Goal: Transaction & Acquisition: Purchase product/service

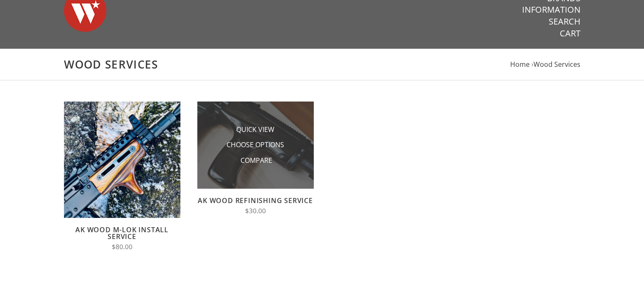
scroll to position [42, 0]
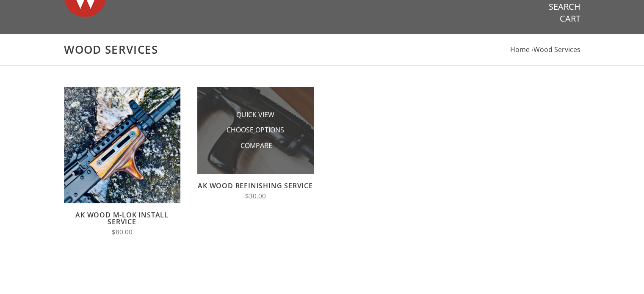
click at [231, 113] on li "Quick View" at bounding box center [255, 115] width 85 height 16
click at [269, 130] on span "Choose Options" at bounding box center [256, 130] width 58 height 11
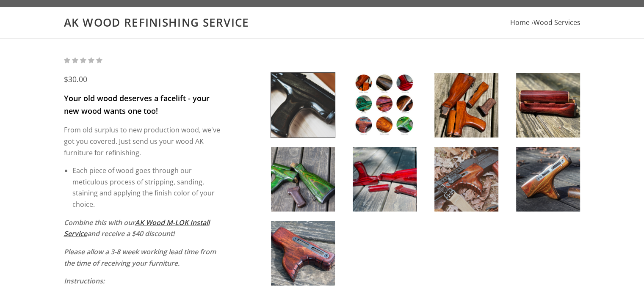
scroll to position [85, 0]
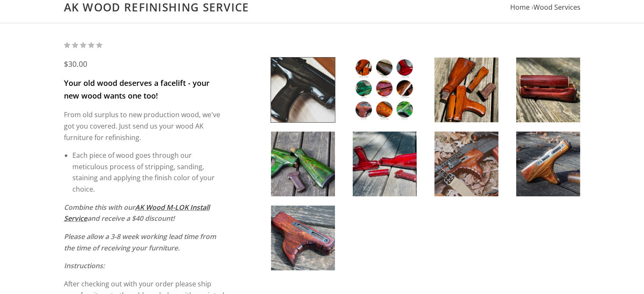
click at [391, 94] on img at bounding box center [385, 90] width 64 height 65
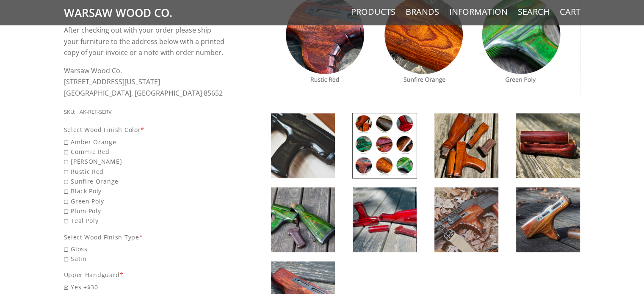
scroll to position [381, 0]
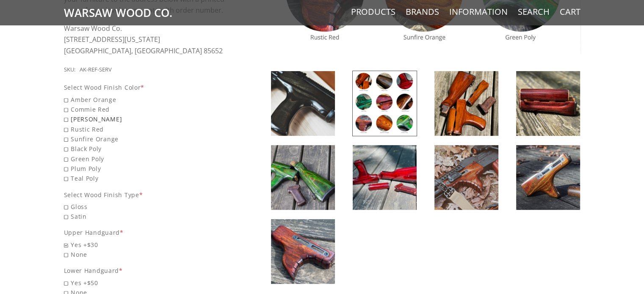
click at [65, 120] on span "Romy Brown" at bounding box center [145, 119] width 162 height 10
click at [65, 115] on input "Romy Brown" at bounding box center [123, 114] width 119 height 0
radio input "true"
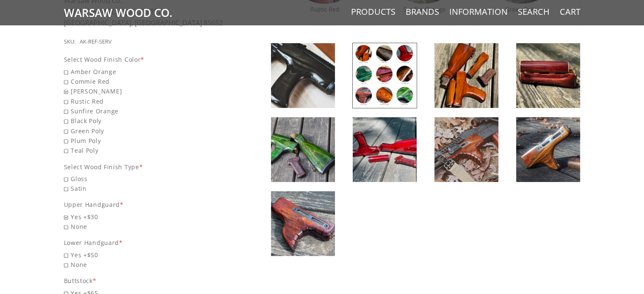
scroll to position [423, 0]
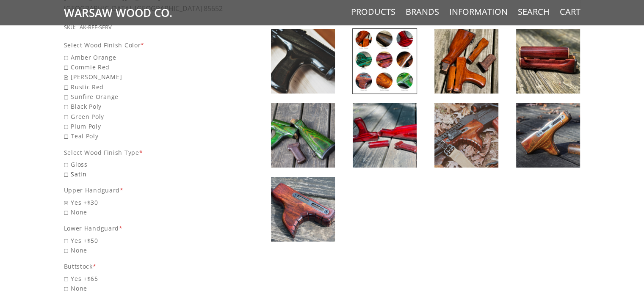
click at [66, 174] on span "Satin" at bounding box center [145, 174] width 162 height 10
click at [66, 170] on input "Satin" at bounding box center [123, 169] width 119 height 0
radio input "true"
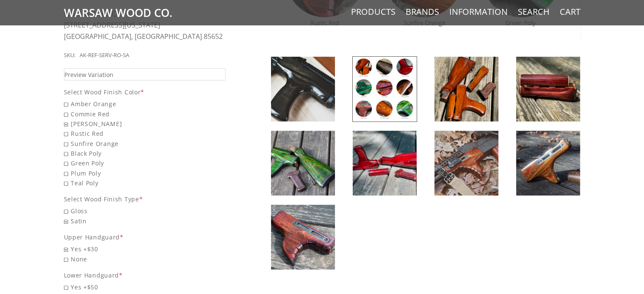
scroll to position [381, 0]
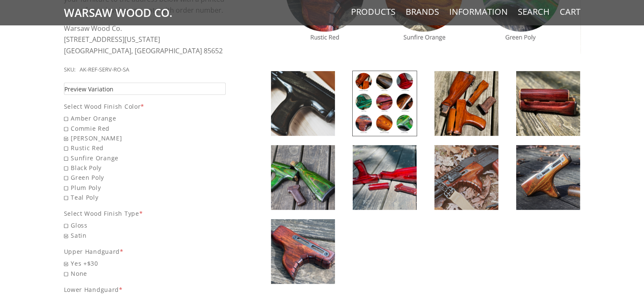
click at [99, 91] on span "Preview Variation" at bounding box center [88, 89] width 49 height 10
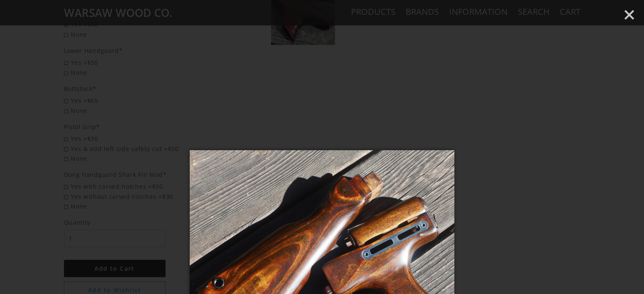
scroll to position [635, 0]
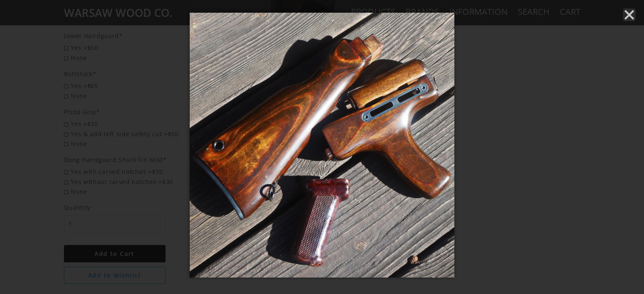
click at [628, 16] on line "Close" at bounding box center [629, 15] width 8 height 8
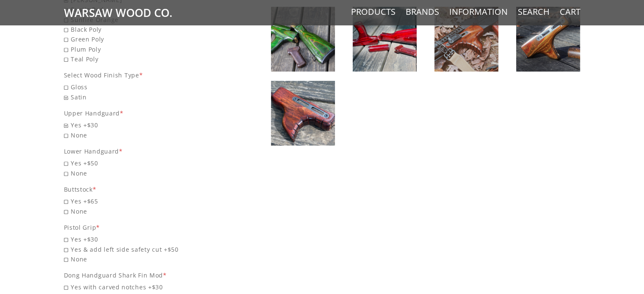
scroll to position [534, 0]
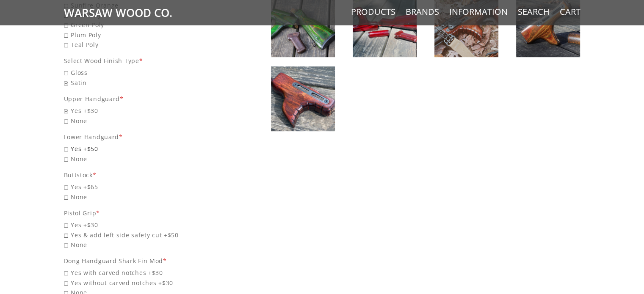
click at [66, 149] on span "Yes +$50" at bounding box center [145, 149] width 162 height 10
click at [66, 144] on input "Yes +$50" at bounding box center [123, 144] width 119 height 0
radio input "true"
click at [66, 186] on span "Yes +$65" at bounding box center [145, 187] width 162 height 10
click at [66, 182] on input "Yes +$65" at bounding box center [123, 182] width 119 height 0
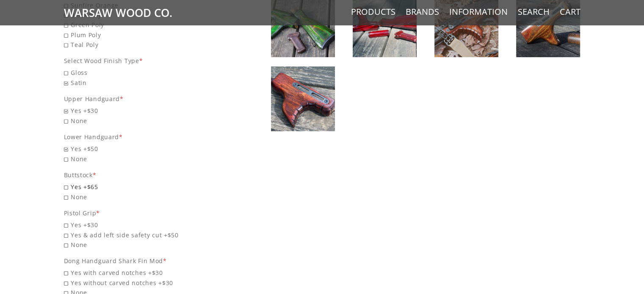
radio input "true"
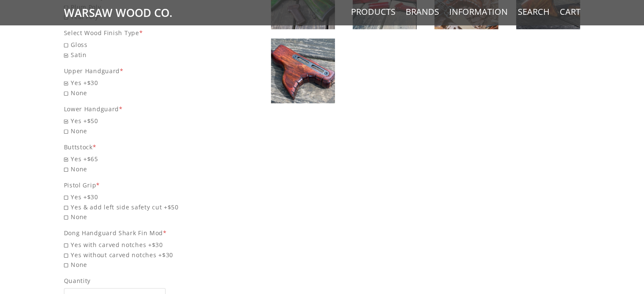
scroll to position [576, 0]
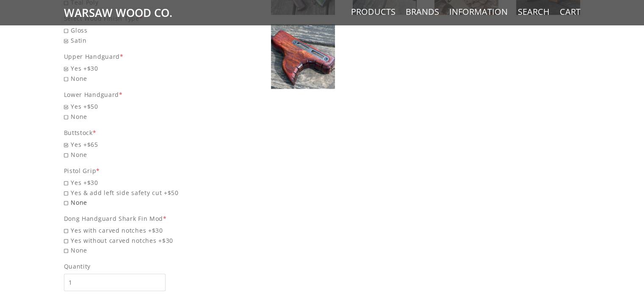
click at [66, 201] on span "None" at bounding box center [145, 203] width 162 height 10
click at [66, 198] on input "None" at bounding box center [123, 198] width 119 height 0
radio input "true"
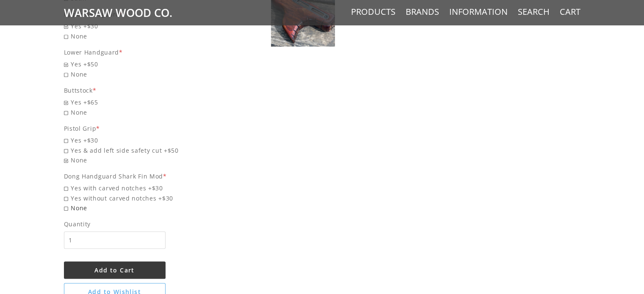
click at [65, 209] on span "None" at bounding box center [145, 208] width 162 height 10
click at [65, 204] on input "None" at bounding box center [123, 203] width 119 height 0
radio input "true"
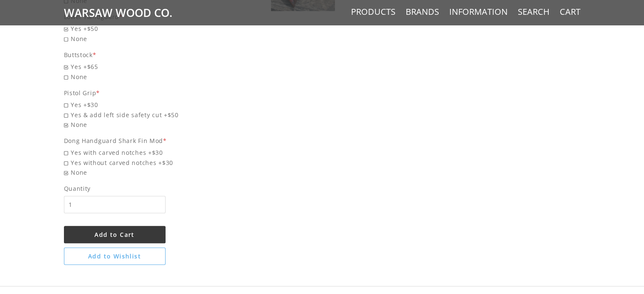
scroll to position [703, 0]
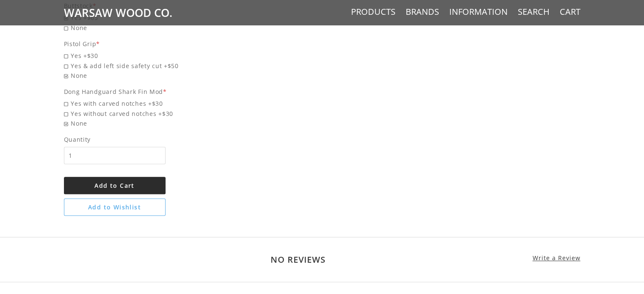
click at [105, 187] on span "Add to Cart" at bounding box center [114, 186] width 40 height 8
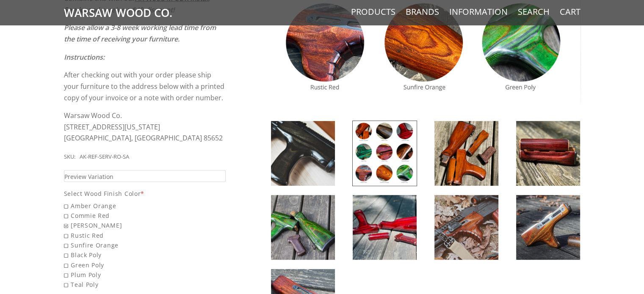
scroll to position [317, 0]
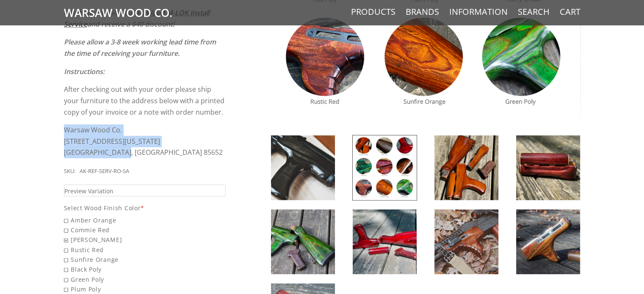
drag, startPoint x: 128, startPoint y: 157, endPoint x: 72, endPoint y: 133, distance: 60.5
click at [62, 133] on div "× AK Wood Refinishing Service has been successfully added to your cart . Feel f…" at bounding box center [321, 226] width 533 height 836
copy p "Warsaw Wood Co. 5800 W Arizona Pavilions Dr. #533 Cortaro, AZ 85652"
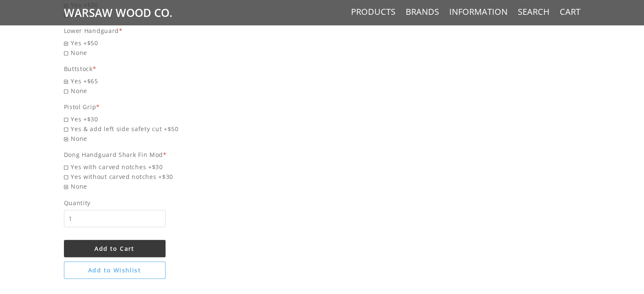
scroll to position [762, 0]
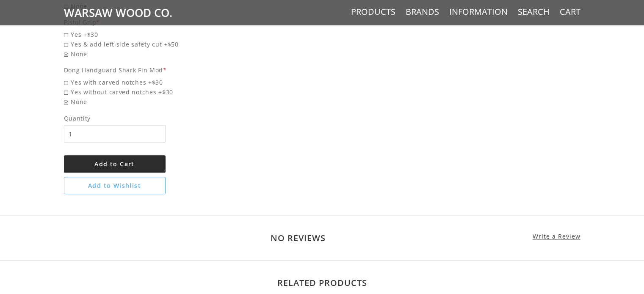
click at [113, 164] on span "Add to Cart" at bounding box center [114, 164] width 40 height 8
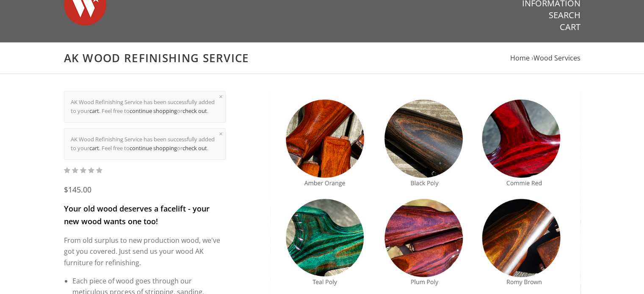
scroll to position [0, 0]
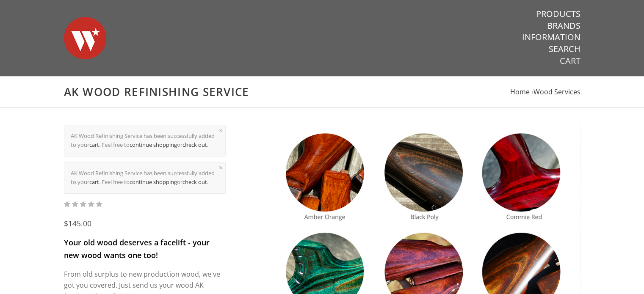
click at [567, 63] on link "Cart" at bounding box center [570, 60] width 21 height 11
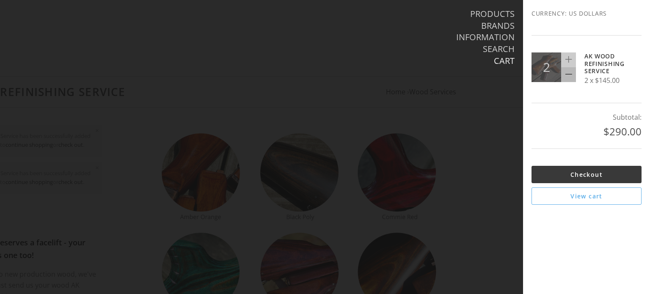
click at [569, 72] on icon at bounding box center [569, 74] width 7 height 7
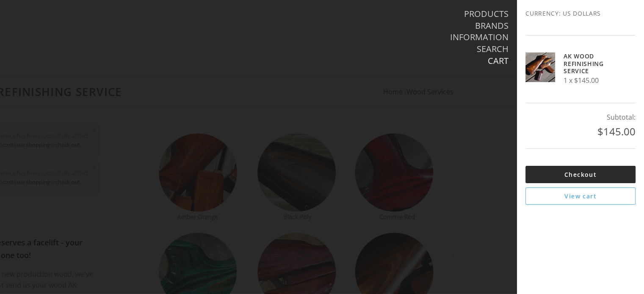
click at [583, 170] on link "Checkout" at bounding box center [580, 174] width 110 height 17
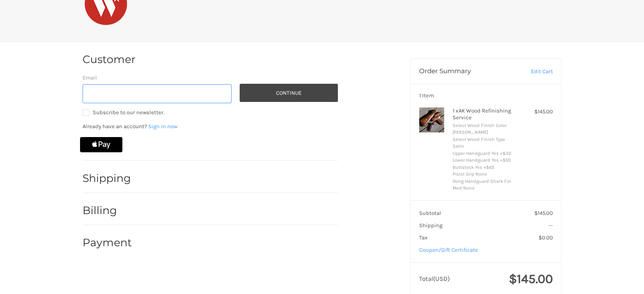
scroll to position [44, 0]
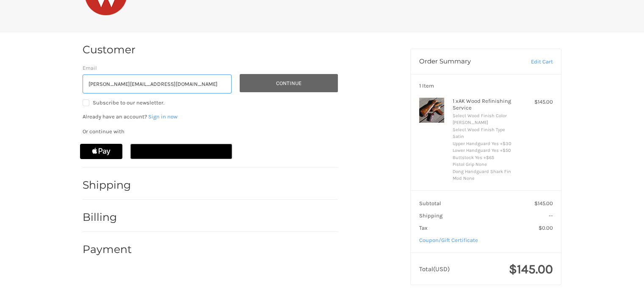
type input "[PERSON_NAME][EMAIL_ADDRESS][DOMAIN_NAME]"
click at [286, 81] on button "Continue" at bounding box center [289, 83] width 98 height 18
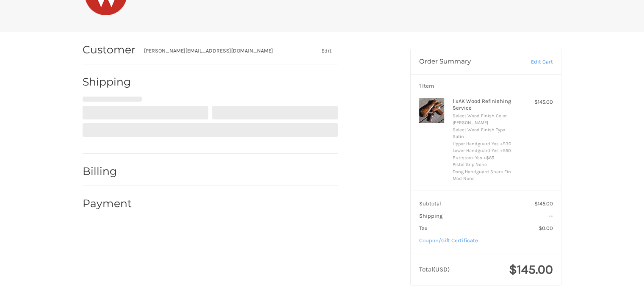
select select "US"
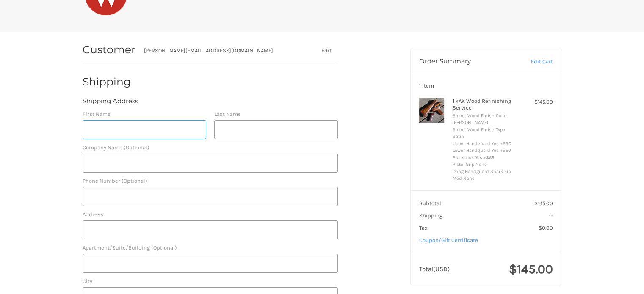
scroll to position [49, 0]
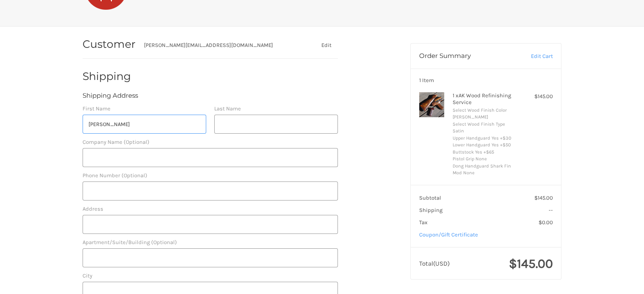
type input "Frank"
type input "Tallini"
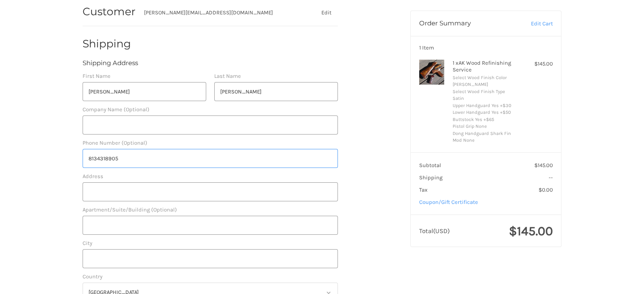
scroll to position [134, 0]
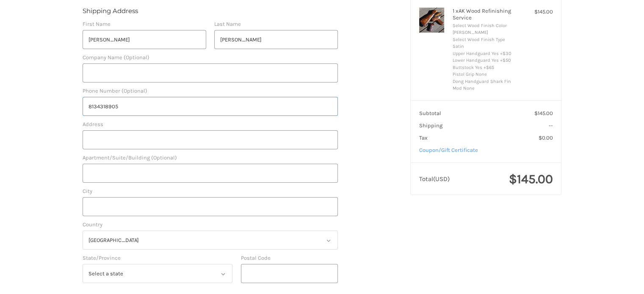
type input "8134318905"
click at [166, 145] on input "Address" at bounding box center [210, 139] width 255 height 19
type input "207 NW 2nd St"
type input "RM 216"
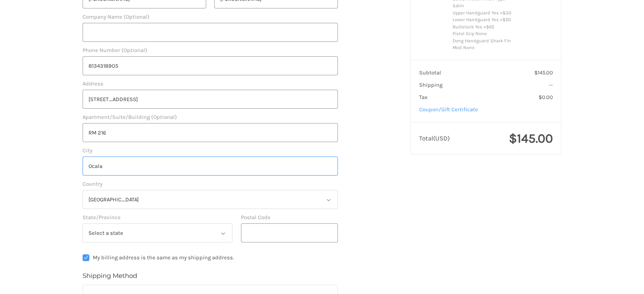
scroll to position [218, 0]
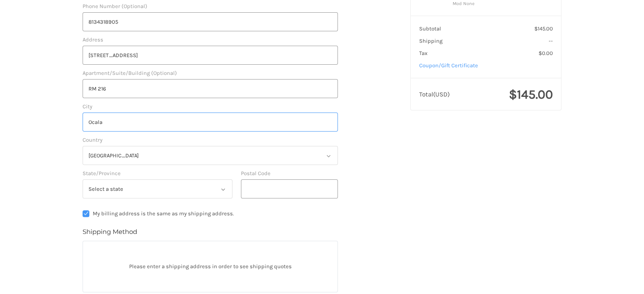
type input "Ocala"
click at [182, 191] on select "Select a state Alabama Alaska American Samoa Arizona Arkansas Armed Forces Amer…" at bounding box center [158, 189] width 150 height 19
click at [83, 180] on select "Select a state Alabama Alaska American Samoa Arizona Arkansas Armed Forces Amer…" at bounding box center [158, 189] width 150 height 19
click at [178, 186] on select "Select a state Alabama Alaska American Samoa Arizona Arkansas Armed Forces Amer…" at bounding box center [158, 189] width 150 height 19
select select "FL"
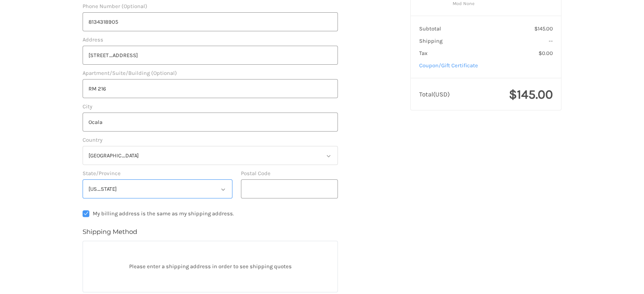
click at [83, 180] on select "Select a state Alabama Alaska American Samoa Arizona Arkansas Armed Forces Amer…" at bounding box center [158, 189] width 150 height 19
click at [268, 190] on input "Postal Code" at bounding box center [289, 189] width 97 height 19
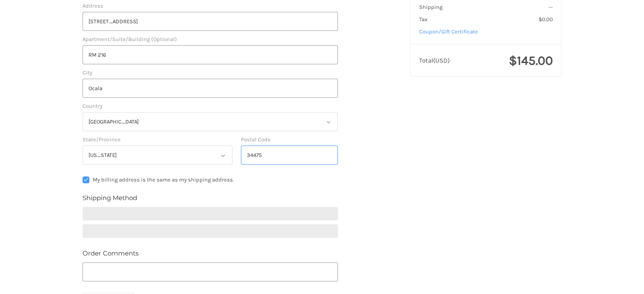
scroll to position [303, 0]
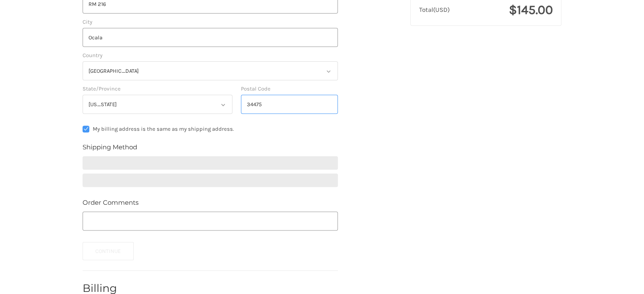
type input "34475"
drag, startPoint x: 287, startPoint y: 172, endPoint x: 357, endPoint y: 150, distance: 73.0
click at [288, 172] on div at bounding box center [210, 171] width 255 height 31
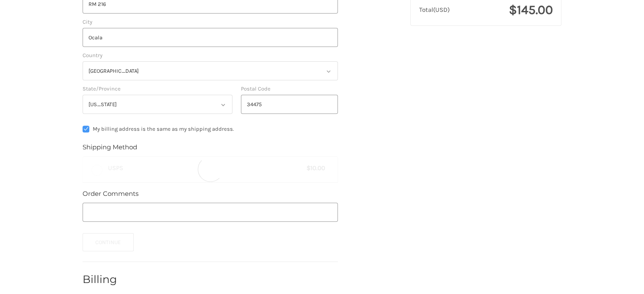
scroll to position [261, 0]
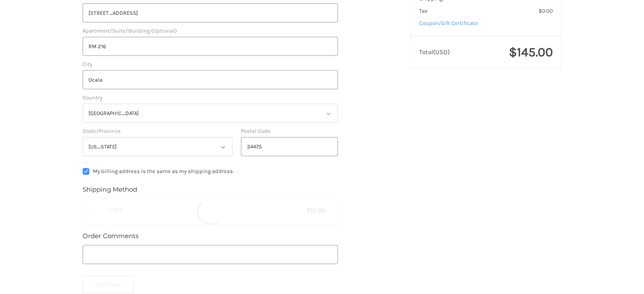
radio input "true"
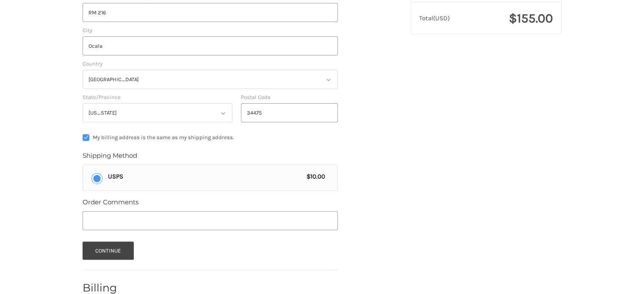
scroll to position [343, 0]
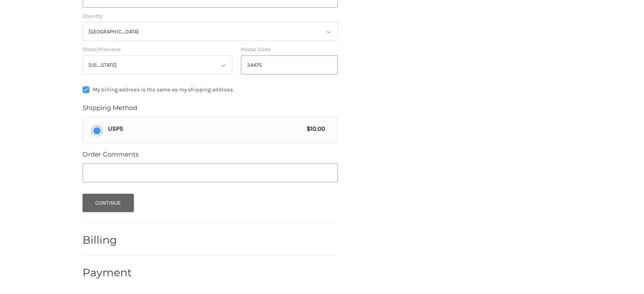
click at [107, 201] on button "Continue" at bounding box center [108, 203] width 51 height 18
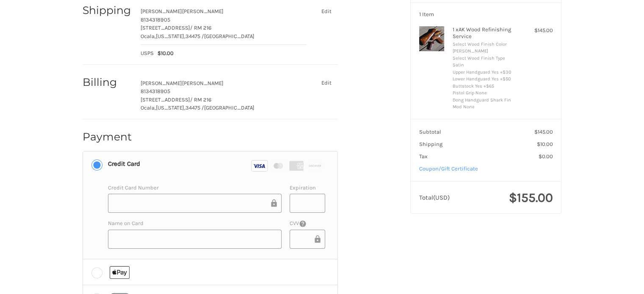
scroll to position [101, 0]
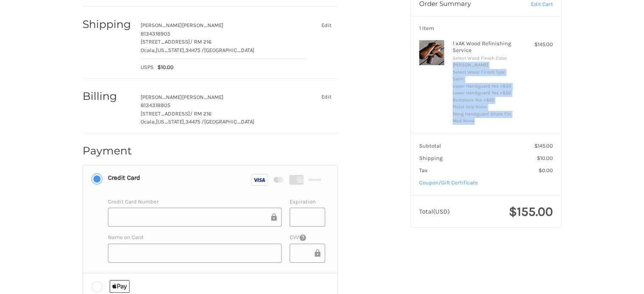
drag, startPoint x: 479, startPoint y: 113, endPoint x: 452, endPoint y: 64, distance: 55.5
click at [453, 64] on ul "Select Wood Finish Color Romy Brown Select Wood Finish Type Satin Upper Handgua…" at bounding box center [485, 90] width 65 height 70
copy ul "Romy Brown Select Wood Finish Type Satin Upper Handguard Yes +$30 Lower Handgua…"
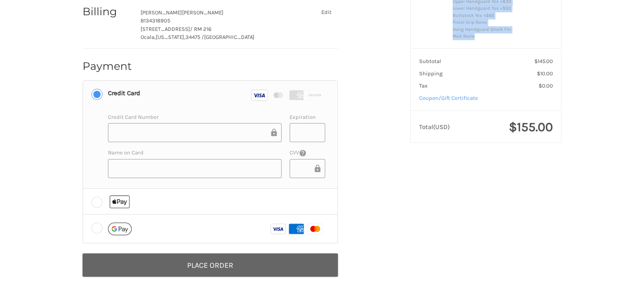
click at [191, 265] on button "Place Order" at bounding box center [210, 265] width 255 height 23
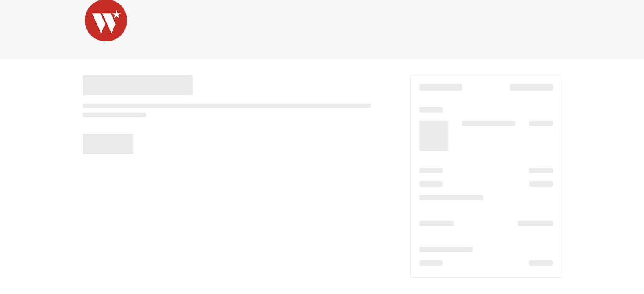
scroll to position [17, 0]
click at [348, 67] on div at bounding box center [240, 111] width 328 height 104
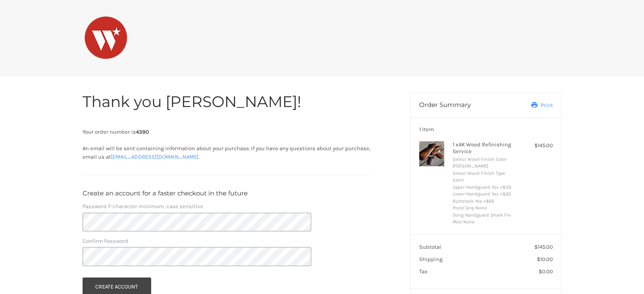
scroll to position [42, 0]
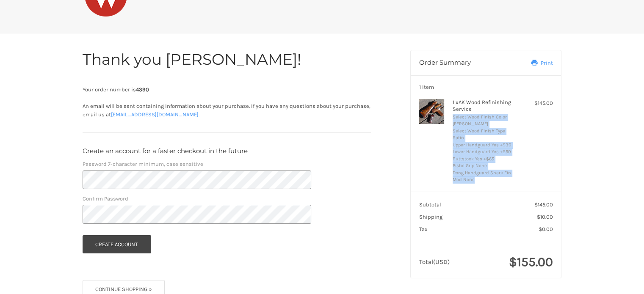
drag, startPoint x: 475, startPoint y: 175, endPoint x: 452, endPoint y: 119, distance: 61.2
click at [453, 119] on ul "Select Wood Finish Color [PERSON_NAME] Select Wood Finish Type Satin Upper Hand…" at bounding box center [485, 149] width 65 height 70
copy ul "Select Wood Finish Color [PERSON_NAME] Select Wood Finish Type Satin Upper Hand…"
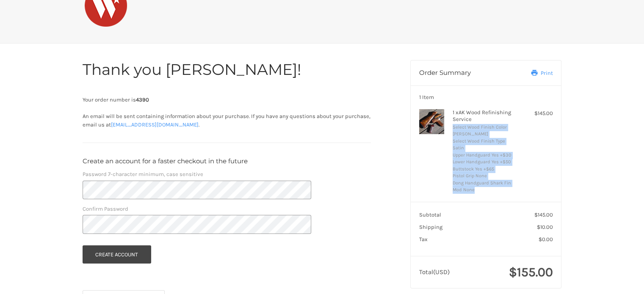
scroll to position [0, 0]
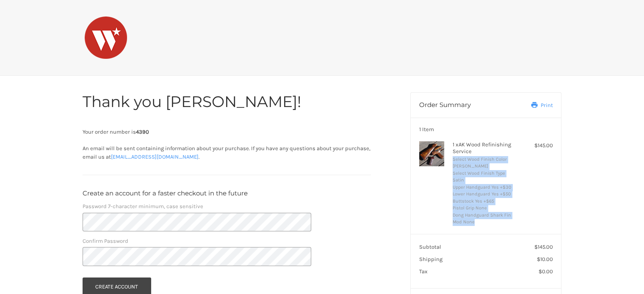
click at [108, 42] on img at bounding box center [106, 38] width 42 height 42
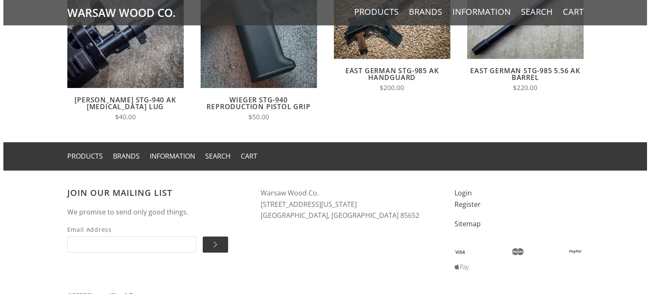
scroll to position [744, 0]
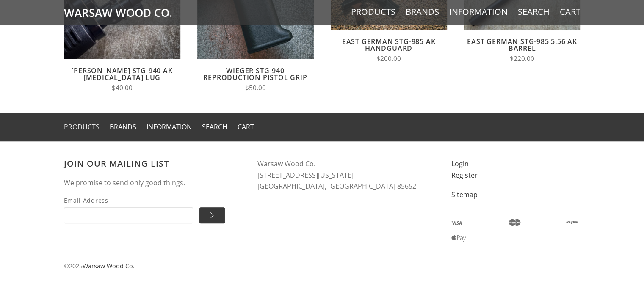
click at [85, 127] on link "Products" at bounding box center [82, 126] width 36 height 9
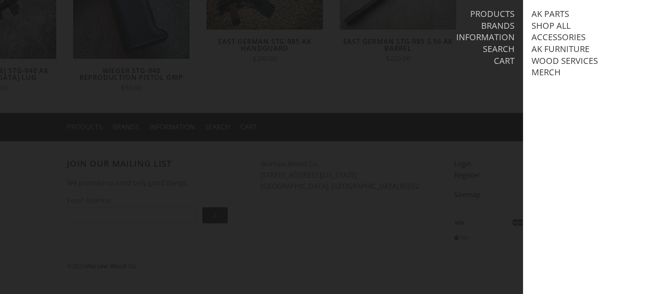
click at [85, 127] on div at bounding box center [325, 147] width 650 height 294
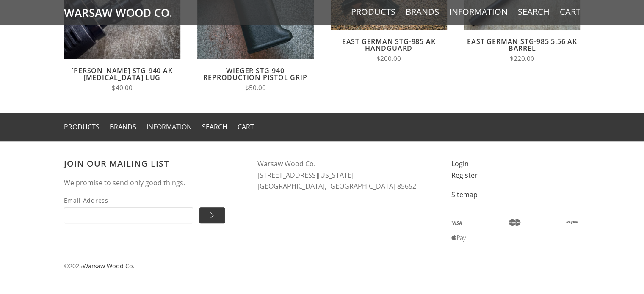
drag, startPoint x: 155, startPoint y: 121, endPoint x: 157, endPoint y: 125, distance: 5.0
click at [155, 122] on div "Products Brands Information Search Cart" at bounding box center [322, 127] width 517 height 28
click at [157, 125] on link "Information" at bounding box center [168, 126] width 45 height 9
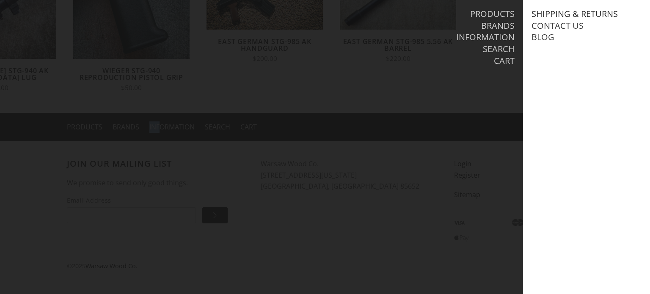
click at [554, 15] on link "Shipping & Returns" at bounding box center [575, 13] width 86 height 11
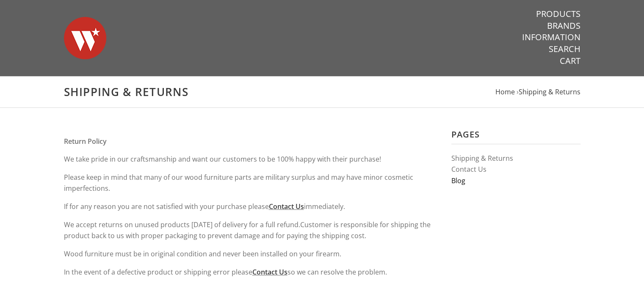
click at [461, 184] on link "Blog" at bounding box center [458, 180] width 14 height 9
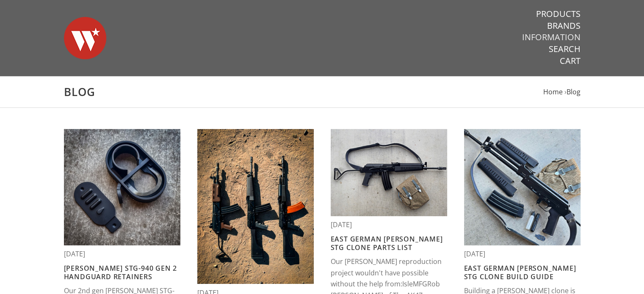
click at [558, 39] on link "Information" at bounding box center [551, 37] width 58 height 11
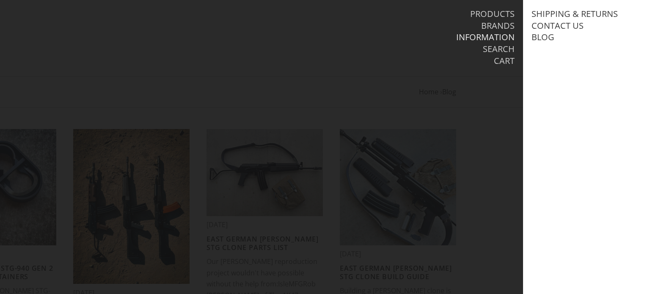
click at [439, 46] on li "Search" at bounding box center [421, 50] width 187 height 12
click at [502, 15] on link "Products" at bounding box center [492, 13] width 44 height 11
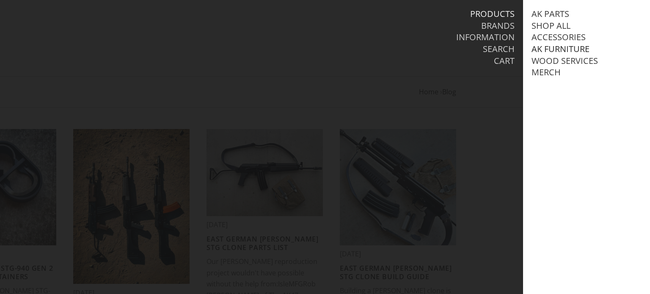
click at [546, 50] on link "AK Furniture" at bounding box center [561, 49] width 58 height 11
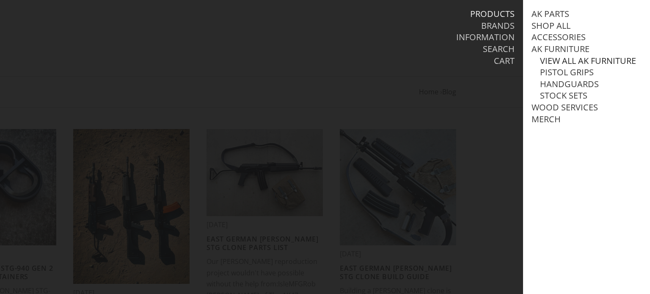
click at [547, 59] on link "View all AK Furniture" at bounding box center [588, 60] width 96 height 11
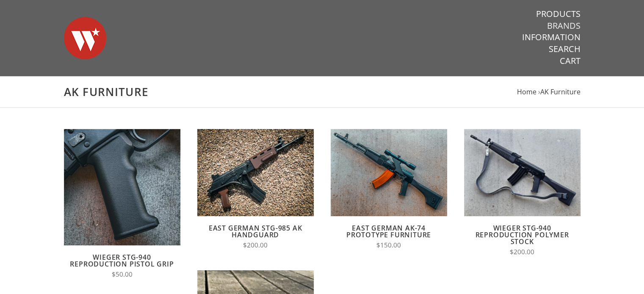
click at [571, 28] on link "Brands" at bounding box center [563, 25] width 33 height 11
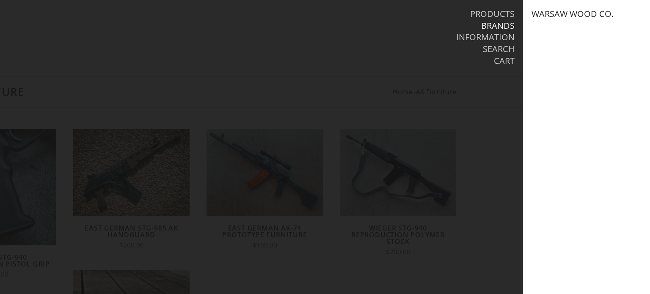
click at [572, 15] on link "Warsaw Wood Co." at bounding box center [573, 13] width 82 height 11
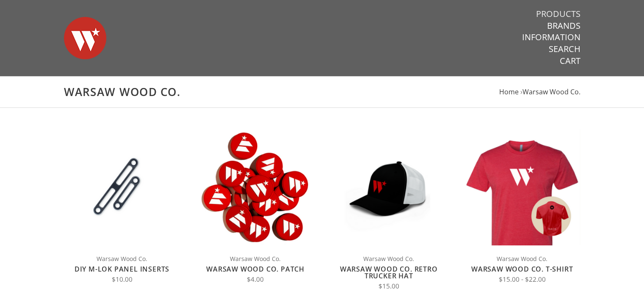
click at [569, 15] on link "Products" at bounding box center [558, 13] width 44 height 11
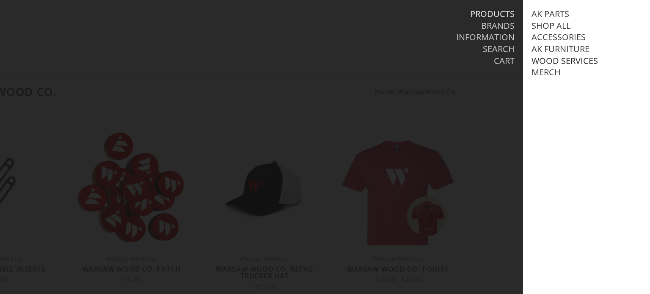
click at [557, 61] on link "Wood Services" at bounding box center [565, 60] width 66 height 11
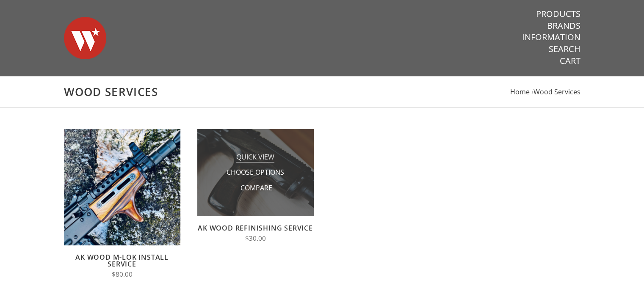
click at [273, 159] on span "Quick View" at bounding box center [255, 157] width 38 height 11
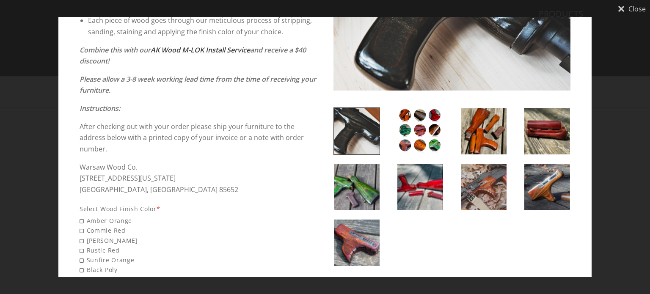
scroll to position [127, 0]
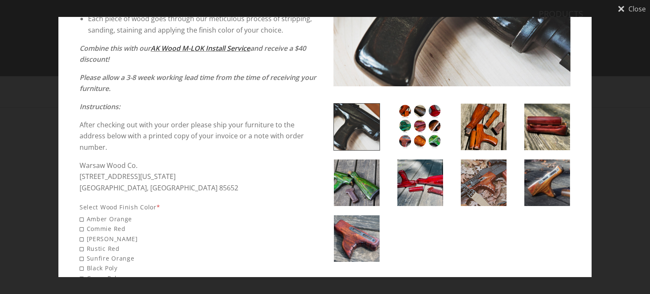
click at [469, 124] on img at bounding box center [484, 127] width 46 height 47
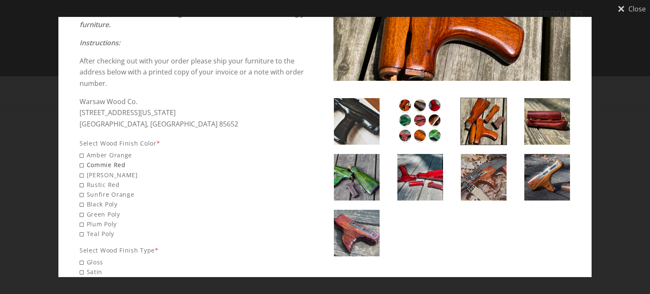
scroll to position [212, 0]
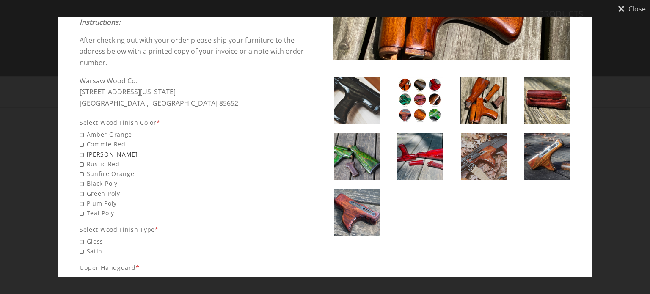
click at [111, 155] on span "[PERSON_NAME]" at bounding box center [198, 154] width 237 height 10
click at [111, 150] on input "[PERSON_NAME]" at bounding box center [139, 149] width 119 height 0
radio input "true"
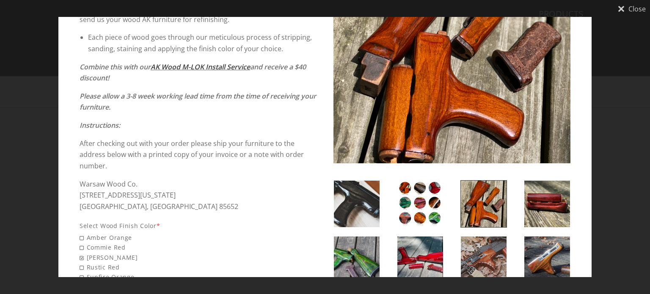
scroll to position [107, 0]
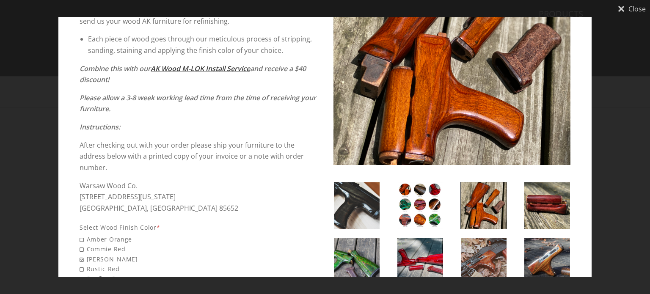
click at [420, 192] on img at bounding box center [421, 205] width 46 height 47
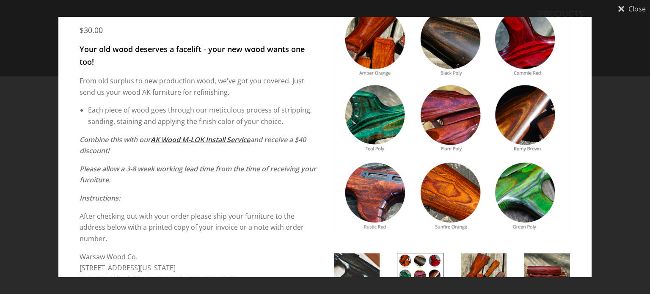
scroll to position [22, 0]
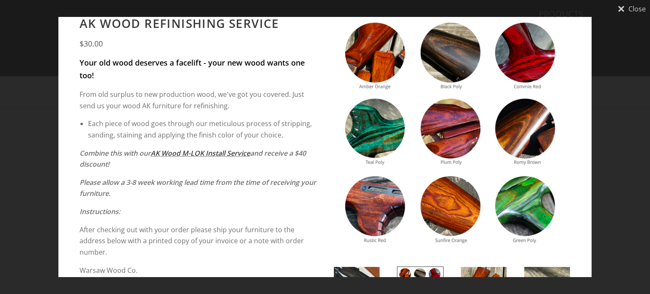
click at [533, 118] on img at bounding box center [452, 134] width 237 height 237
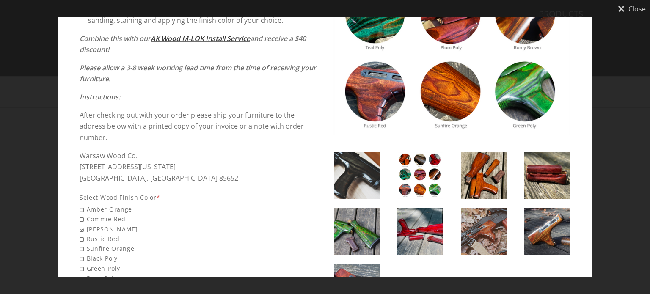
scroll to position [191, 0]
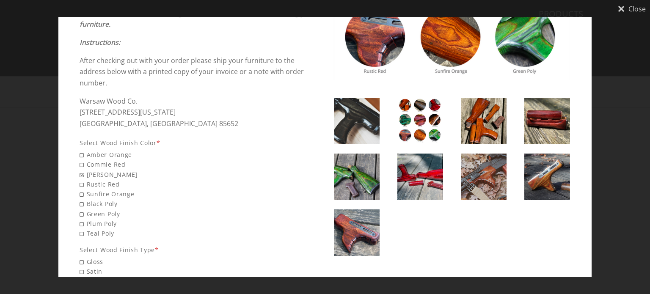
click at [499, 125] on img at bounding box center [484, 121] width 46 height 47
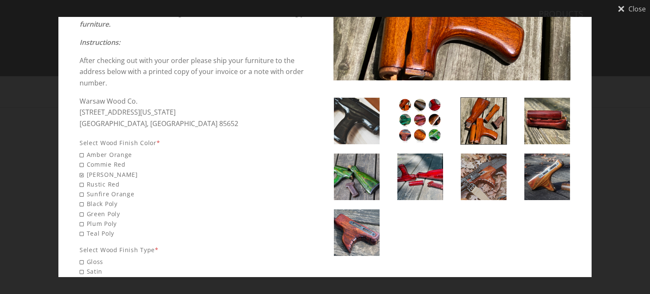
click at [406, 119] on img at bounding box center [421, 121] width 46 height 47
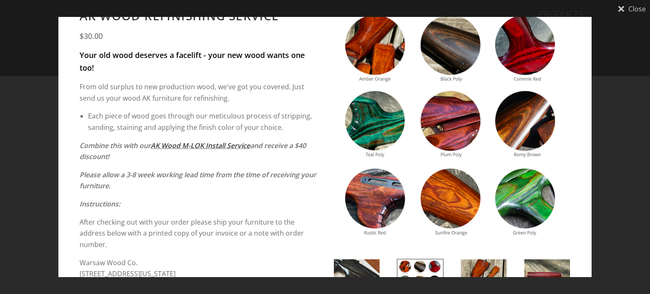
scroll to position [22, 0]
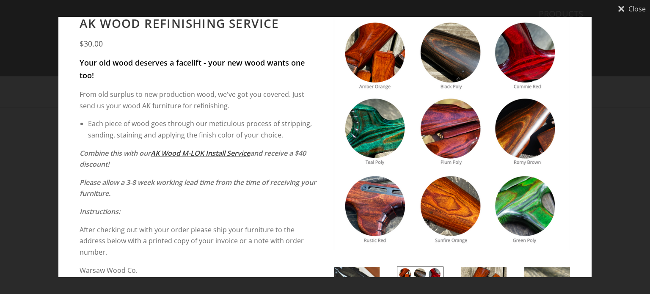
click at [500, 123] on img at bounding box center [452, 134] width 237 height 237
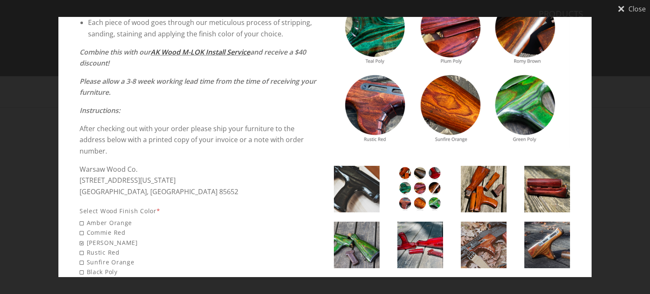
scroll to position [191, 0]
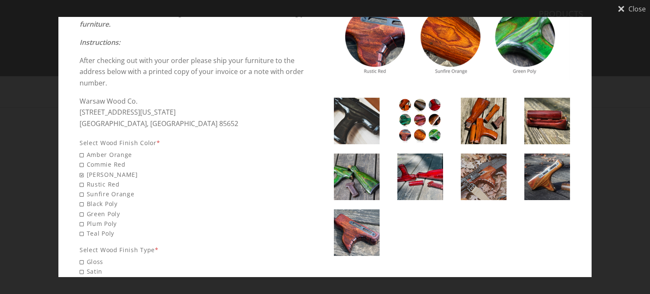
click at [467, 117] on img at bounding box center [484, 121] width 46 height 47
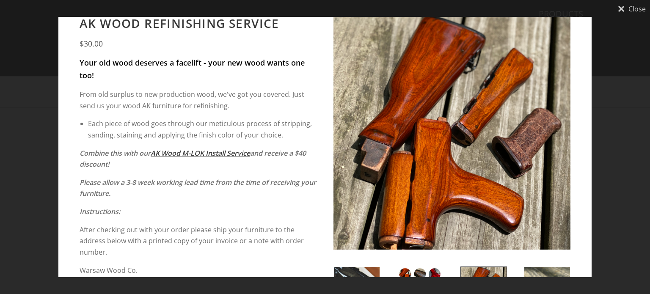
scroll to position [234, 0]
